Goal: Go to known website: Go to known website

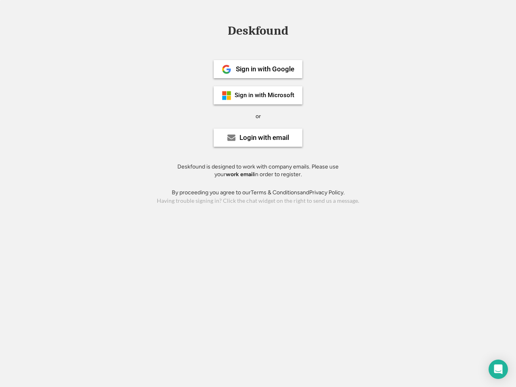
click at [258, 115] on div "or" at bounding box center [258, 117] width 5 height 8
click at [258, 32] on div "Deskfound" at bounding box center [258, 31] width 69 height 13
click at [221, 30] on div "Deskfound" at bounding box center [258, 32] width 516 height 15
click at [258, 32] on div "Deskfound" at bounding box center [258, 31] width 69 height 13
click at [258, 116] on div "or" at bounding box center [258, 117] width 5 height 8
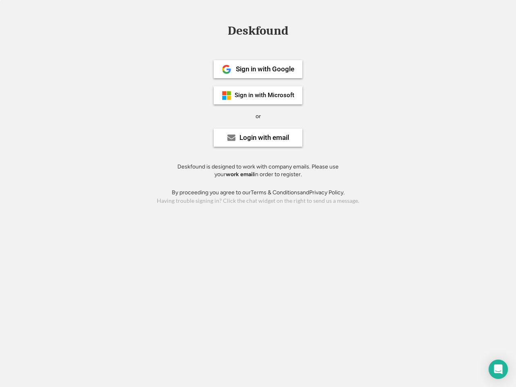
click at [258, 69] on div "Sign in with Google" at bounding box center [265, 69] width 58 height 7
click at [265, 69] on div "Sign in with Google" at bounding box center [265, 69] width 58 height 7
click at [227, 69] on img at bounding box center [227, 70] width 10 height 10
click at [258, 95] on div "Sign in with Microsoft" at bounding box center [265, 95] width 60 height 6
click at [265, 95] on div "Sign in with Microsoft" at bounding box center [265, 95] width 60 height 6
